Goal: Register for event/course

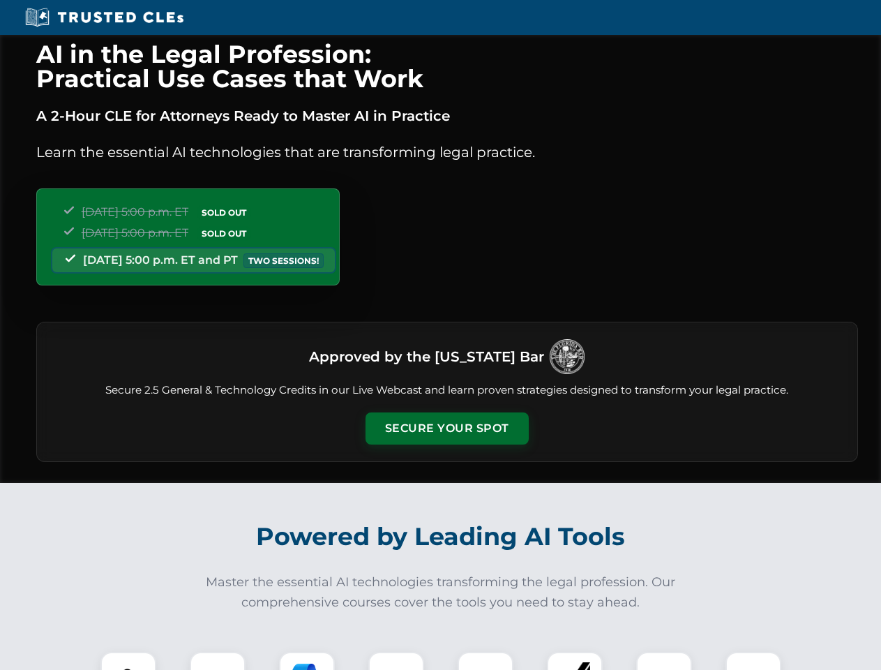
click at [446, 428] on button "Secure Your Spot" at bounding box center [446, 428] width 163 height 32
click at [128, 661] on img at bounding box center [128, 679] width 40 height 40
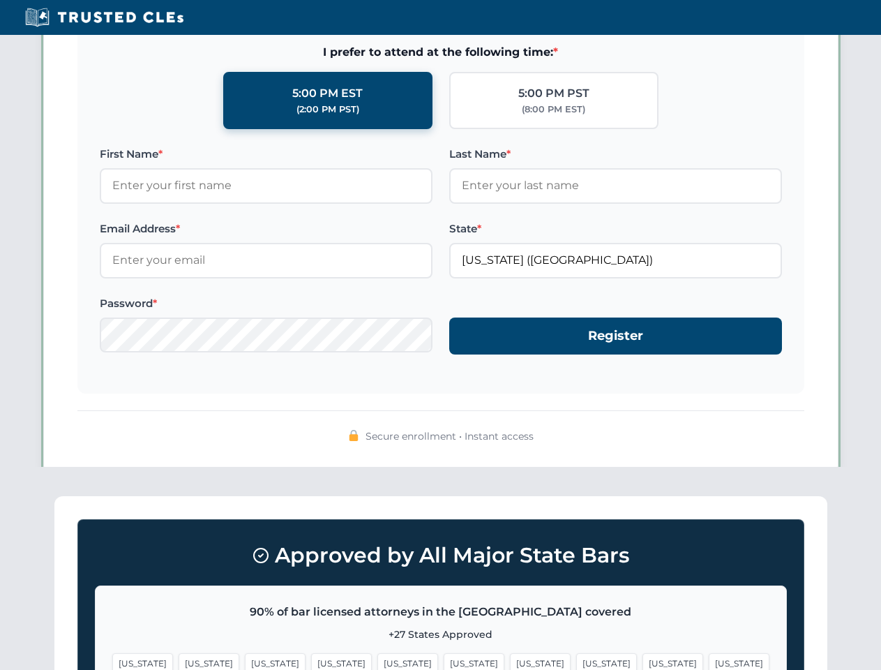
click at [510, 661] on span "[US_STATE]" at bounding box center [540, 663] width 61 height 20
click at [642, 661] on span "[US_STATE]" at bounding box center [672, 663] width 61 height 20
